Goal: Information Seeking & Learning: Learn about a topic

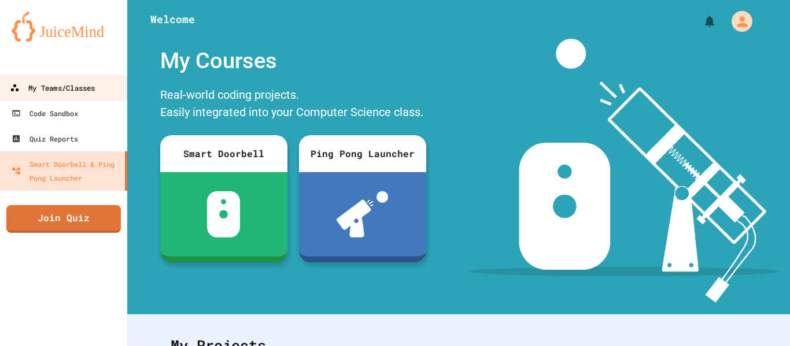
click at [77, 81] on div "My Teams/Classes" at bounding box center [52, 88] width 85 height 14
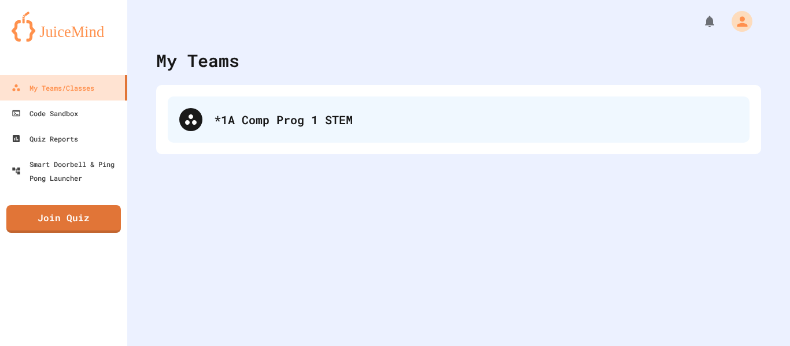
click at [347, 112] on div "*1A Comp Prog 1 STEM" at bounding box center [476, 119] width 524 height 17
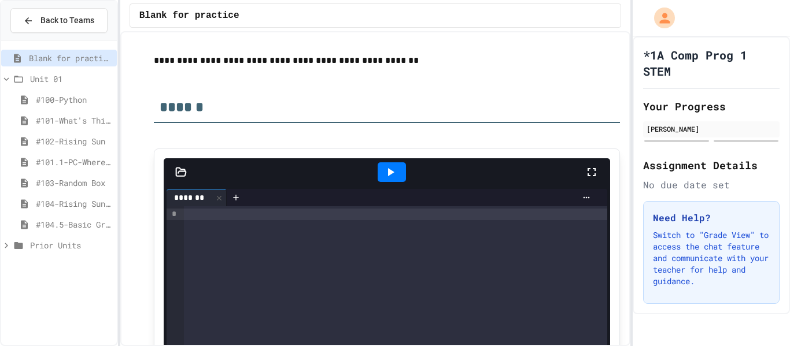
click at [58, 220] on span "#104.5-Basic Graphics Review" at bounding box center [74, 225] width 76 height 12
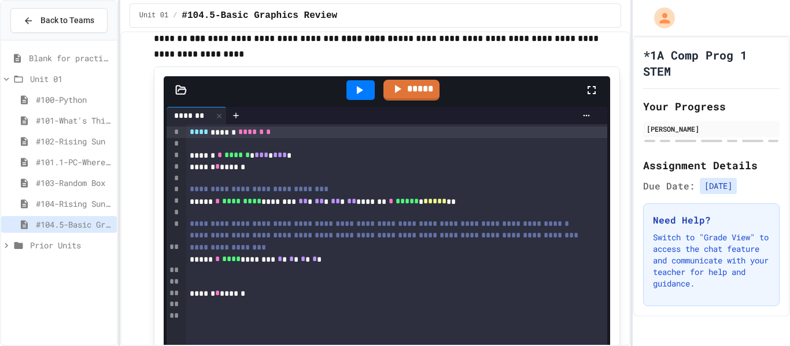
scroll to position [553, 0]
click at [354, 98] on icon at bounding box center [359, 91] width 14 height 14
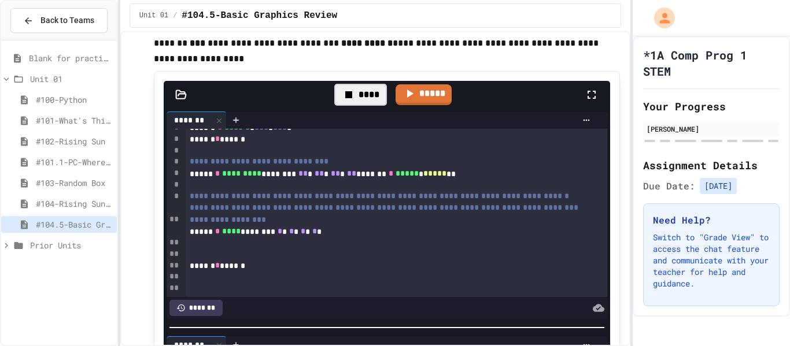
scroll to position [555, 0]
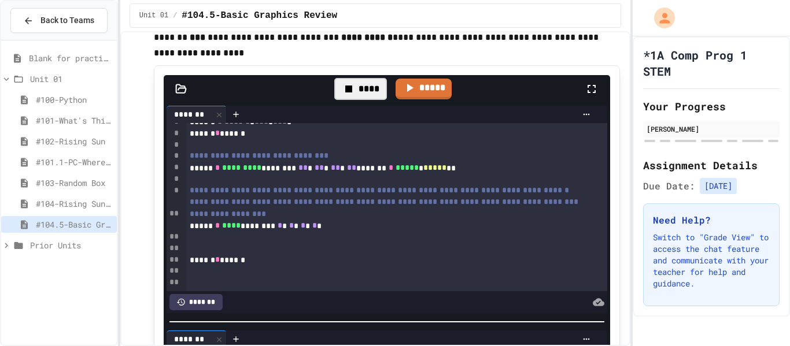
click at [305, 230] on span "*" at bounding box center [303, 226] width 5 height 8
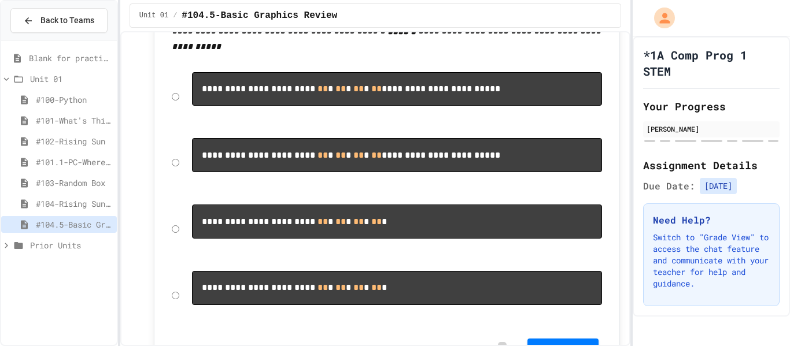
scroll to position [1286, 0]
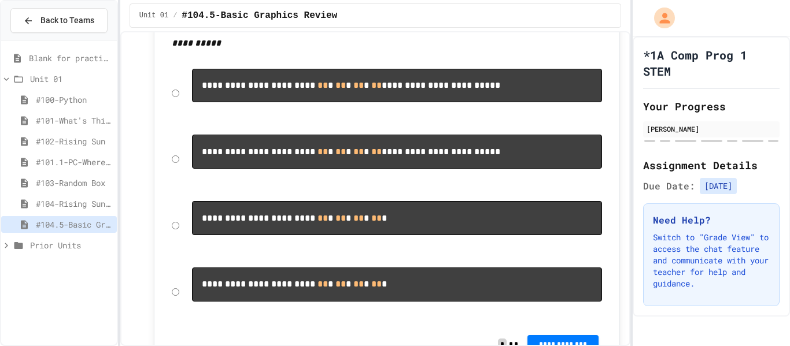
click at [64, 93] on div "#100-Python" at bounding box center [59, 99] width 116 height 17
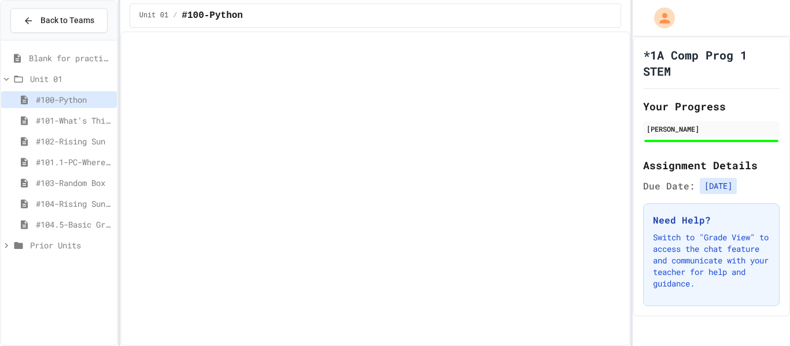
scroll to position [1899, 0]
click at [27, 120] on icon at bounding box center [24, 120] width 7 height 9
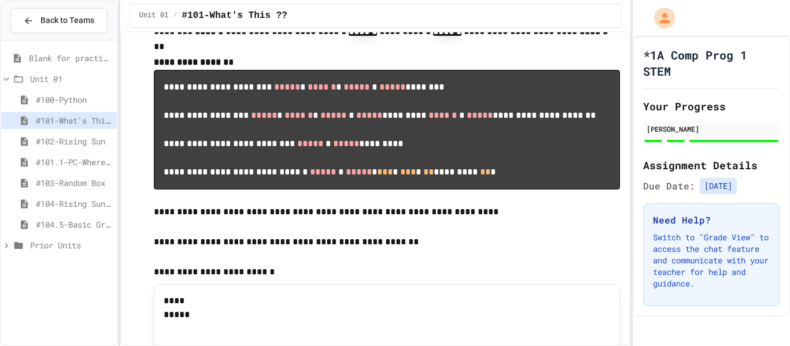
scroll to position [559, 0]
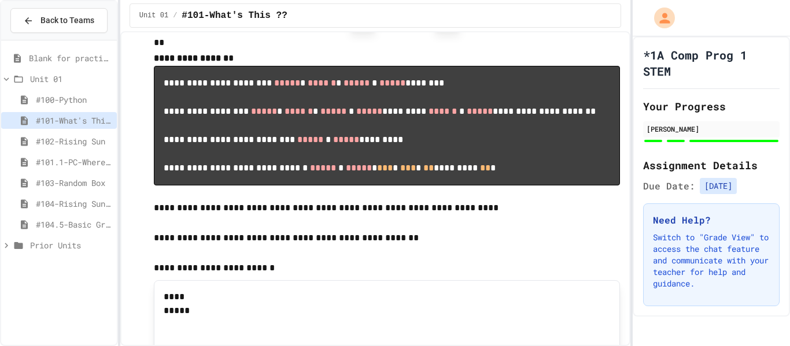
click at [58, 224] on span "#104.5-Basic Graphics Review" at bounding box center [74, 225] width 76 height 12
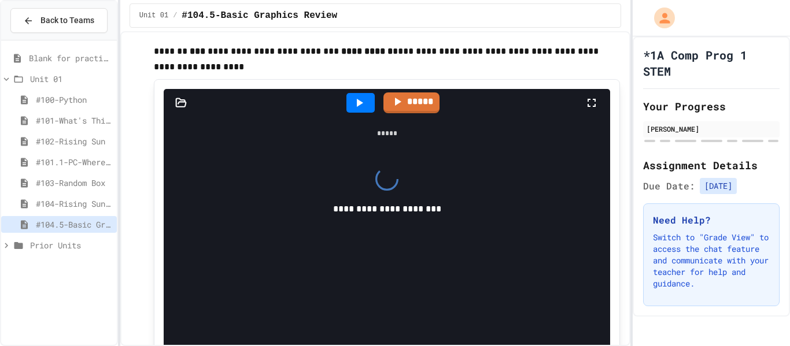
scroll to position [585, 0]
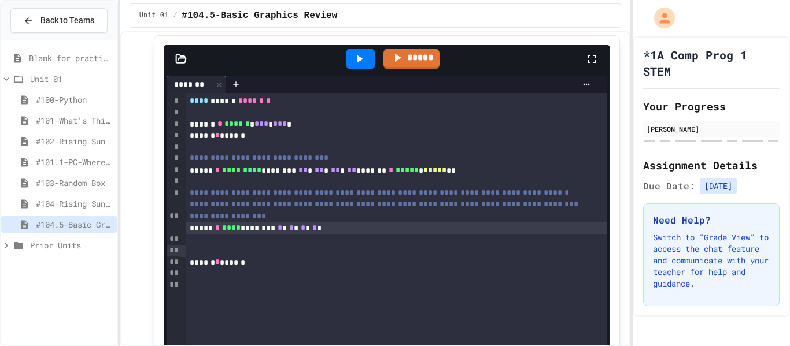
click at [305, 232] on span "*" at bounding box center [303, 228] width 5 height 8
click at [337, 246] on div at bounding box center [397, 240] width 422 height 12
